Goal: Obtain resource: Download file/media

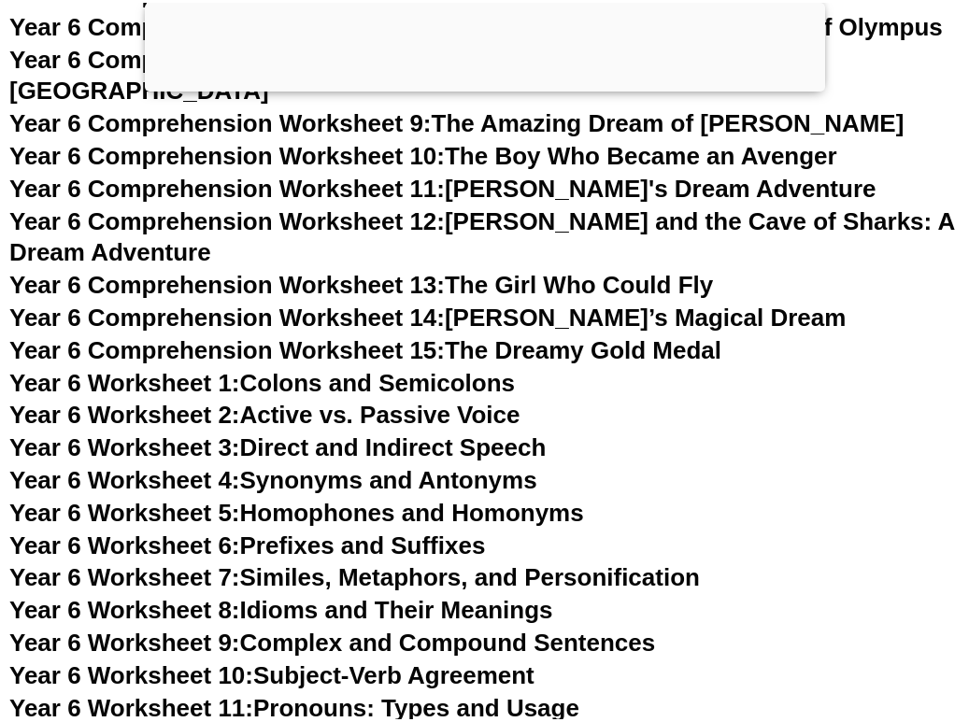
scroll to position [10489, 0]
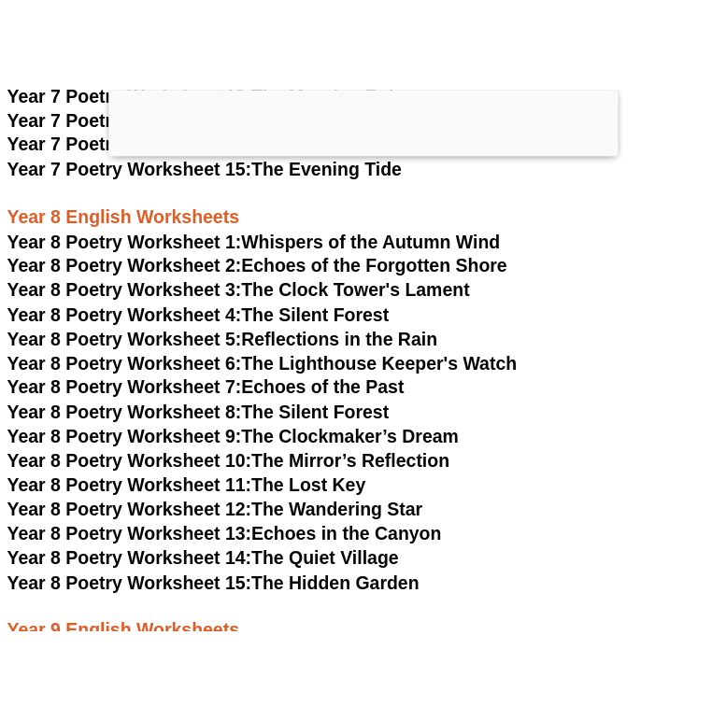
scroll to position [12229, 0]
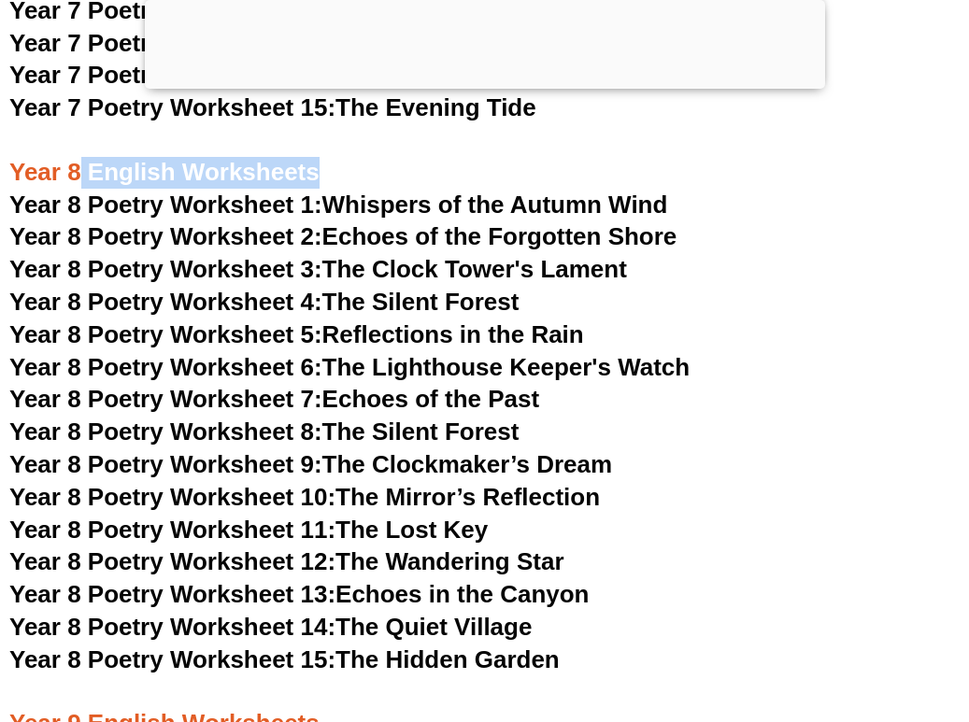
drag, startPoint x: 319, startPoint y: 171, endPoint x: 83, endPoint y: 163, distance: 235.5
click at [77, 170] on h3 "Year 8 English Worksheets" at bounding box center [484, 157] width 950 height 64
click at [83, 163] on h3 "Year 8 English Worksheets" at bounding box center [484, 157] width 950 height 64
click at [88, 649] on span "Year 8 Poetry Worksheet 15:" at bounding box center [172, 660] width 326 height 28
click at [325, 624] on span "Year 8 Poetry Worksheet 14:" at bounding box center [172, 627] width 326 height 28
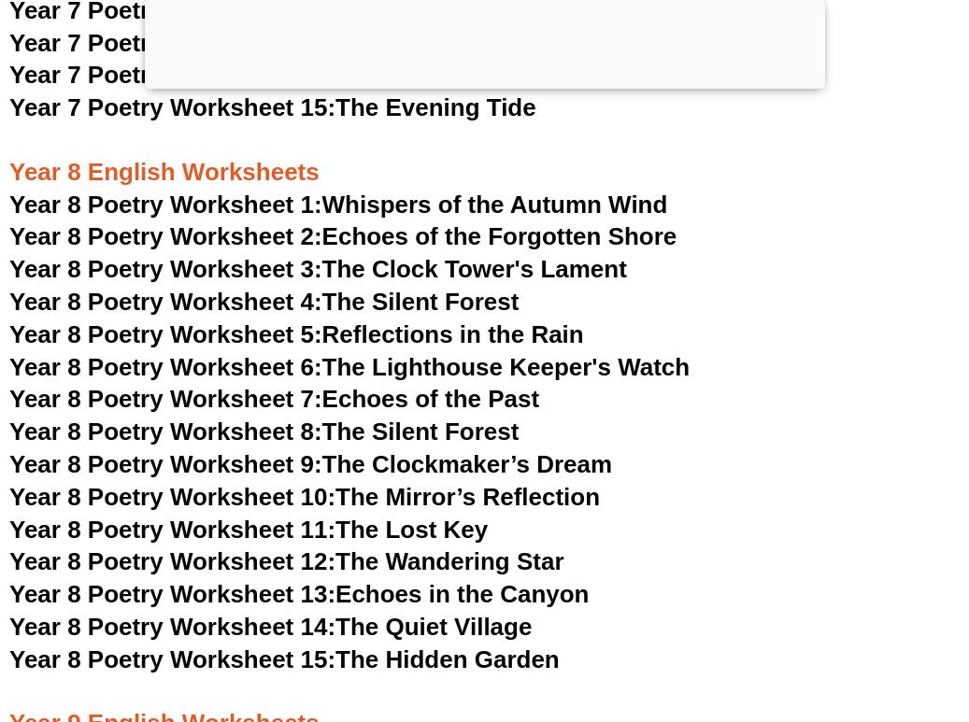
click at [422, 589] on link "Year 8 Poetry Worksheet 13: Echoes in the Canyon" at bounding box center [299, 594] width 580 height 28
click at [228, 555] on span "Year 8 Poetry Worksheet 12:" at bounding box center [172, 561] width 326 height 28
click at [449, 530] on link "Year 8 Poetry Worksheet 11: The Lost Key" at bounding box center [248, 530] width 478 height 28
click at [392, 504] on link "Year 8 Poetry Worksheet 10: The Mirror’s Reflection" at bounding box center [304, 497] width 590 height 28
click at [390, 460] on link "Year 8 Poetry Worksheet 9: The Clockmaker’s Dream" at bounding box center [310, 464] width 603 height 28
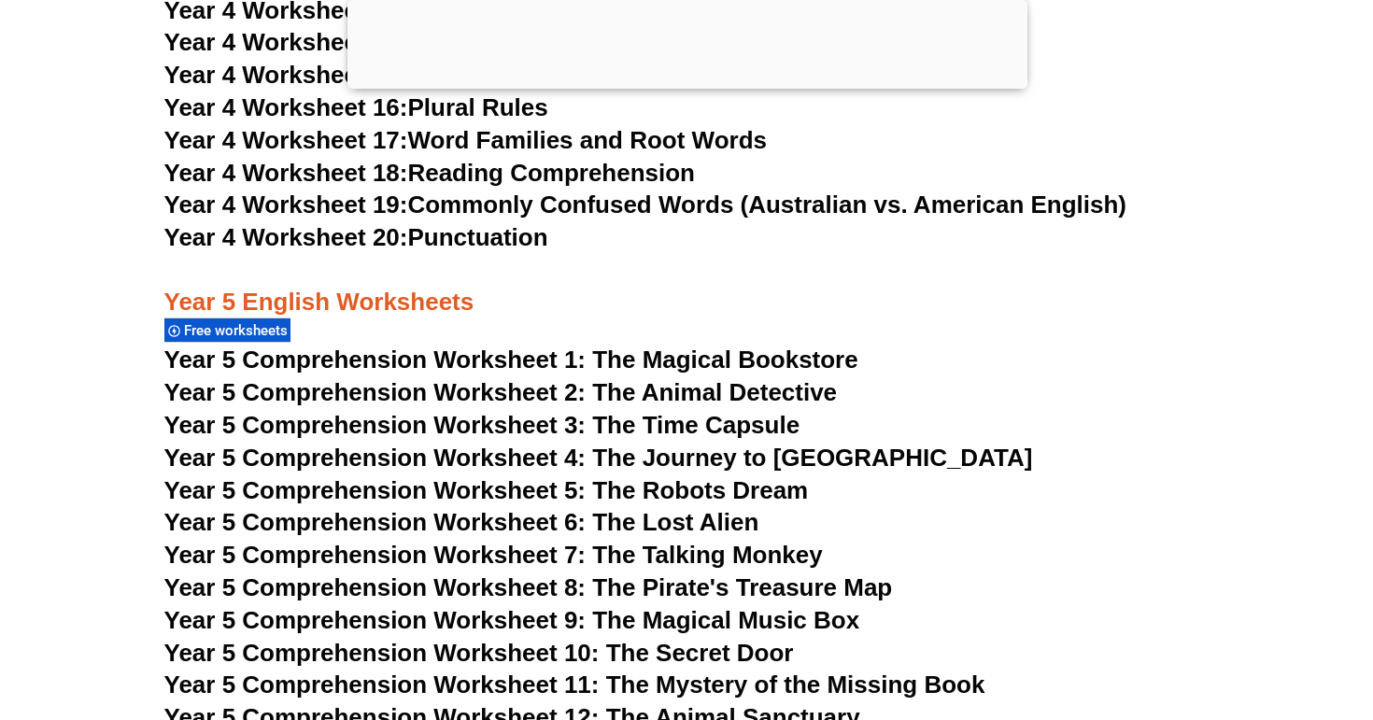
scroll to position [8667, 0]
